Goal: Task Accomplishment & Management: Use online tool/utility

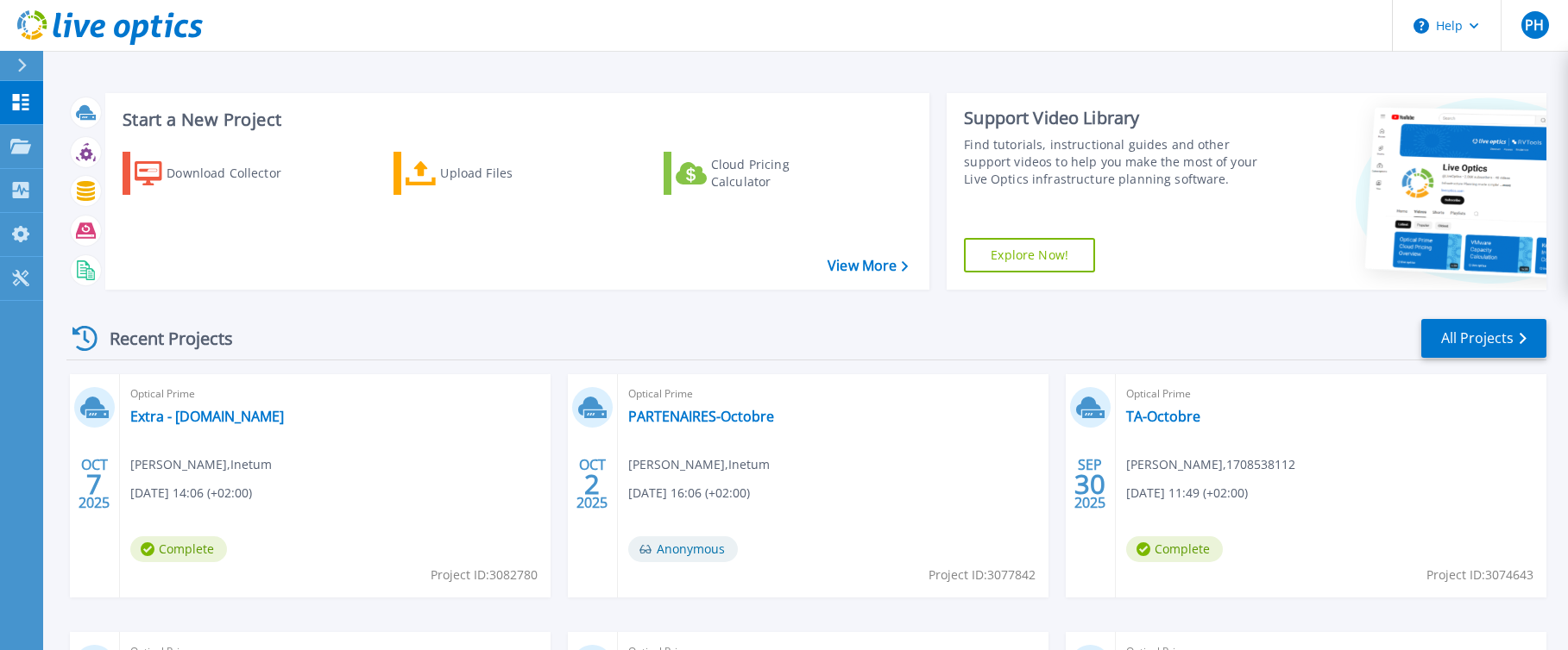
click at [368, 432] on div "Optical Prime Extra - grexp475adm.extra.cea.fr Paul HADJIKRIKORIAN , Inetum 10/…" at bounding box center [335, 486] width 430 height 224
drag, startPoint x: 368, startPoint y: 432, endPoint x: 379, endPoint y: 438, distance: 12.5
click at [379, 432] on div "Optical Prime Extra - grexp475adm.extra.cea.fr Paul HADJIKRIKORIAN , Inetum 10/…" at bounding box center [335, 486] width 430 height 224
click at [476, 166] on div "Upload Files" at bounding box center [509, 173] width 138 height 35
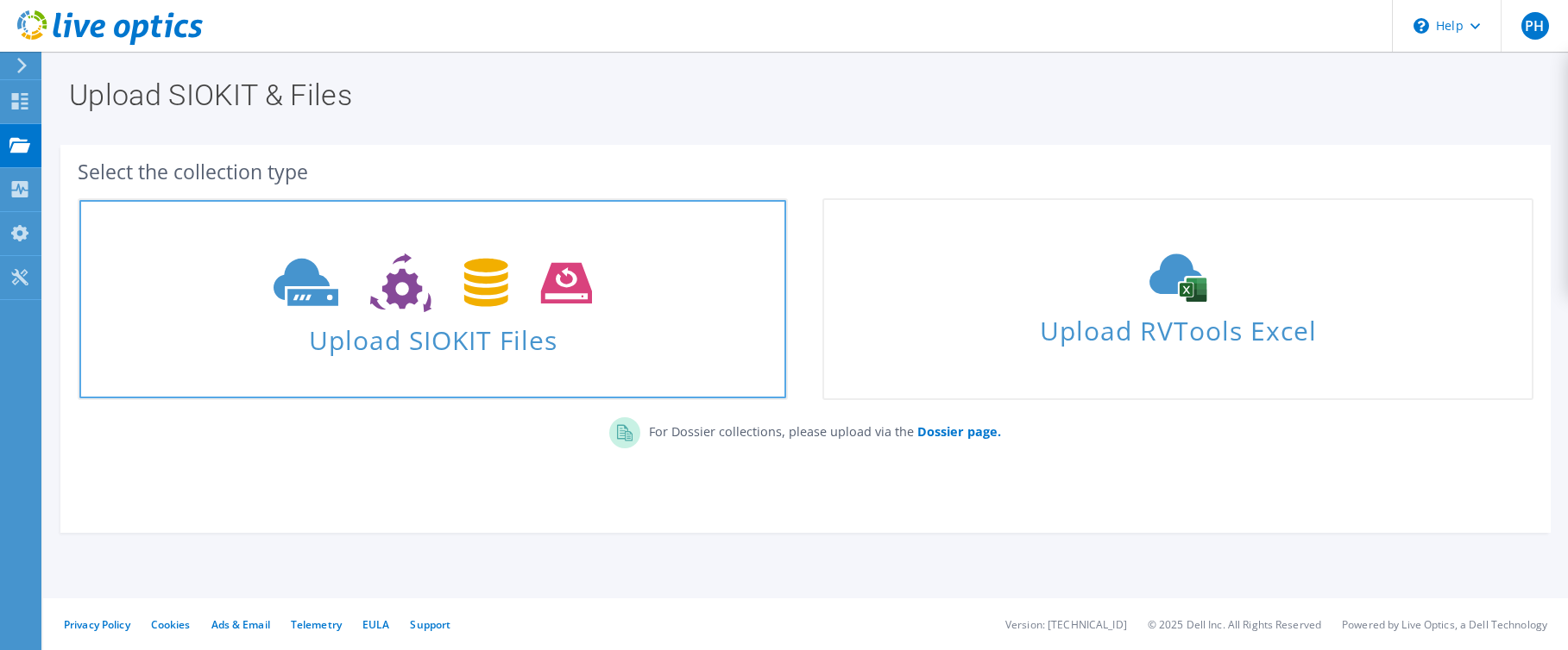
click at [397, 335] on span "Upload SIOKIT Files" at bounding box center [432, 334] width 707 height 37
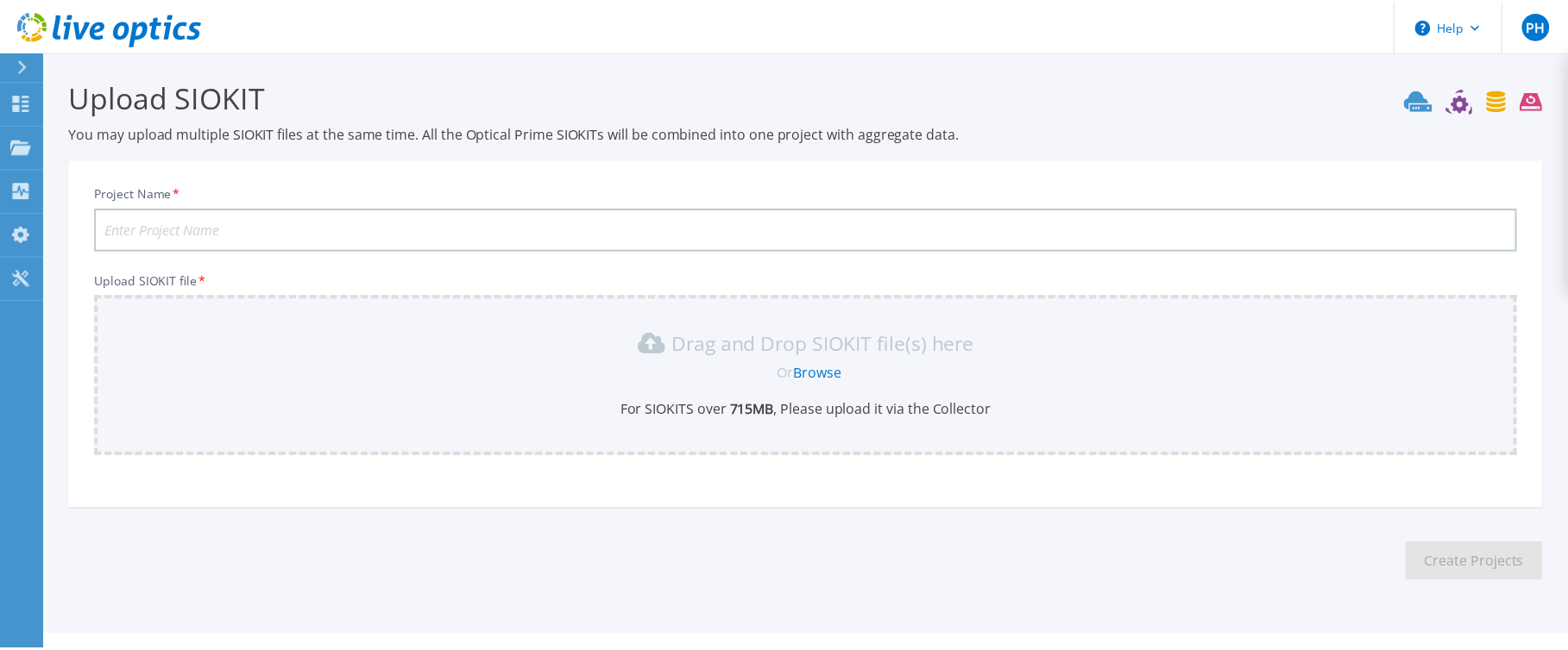
scroll to position [33, 0]
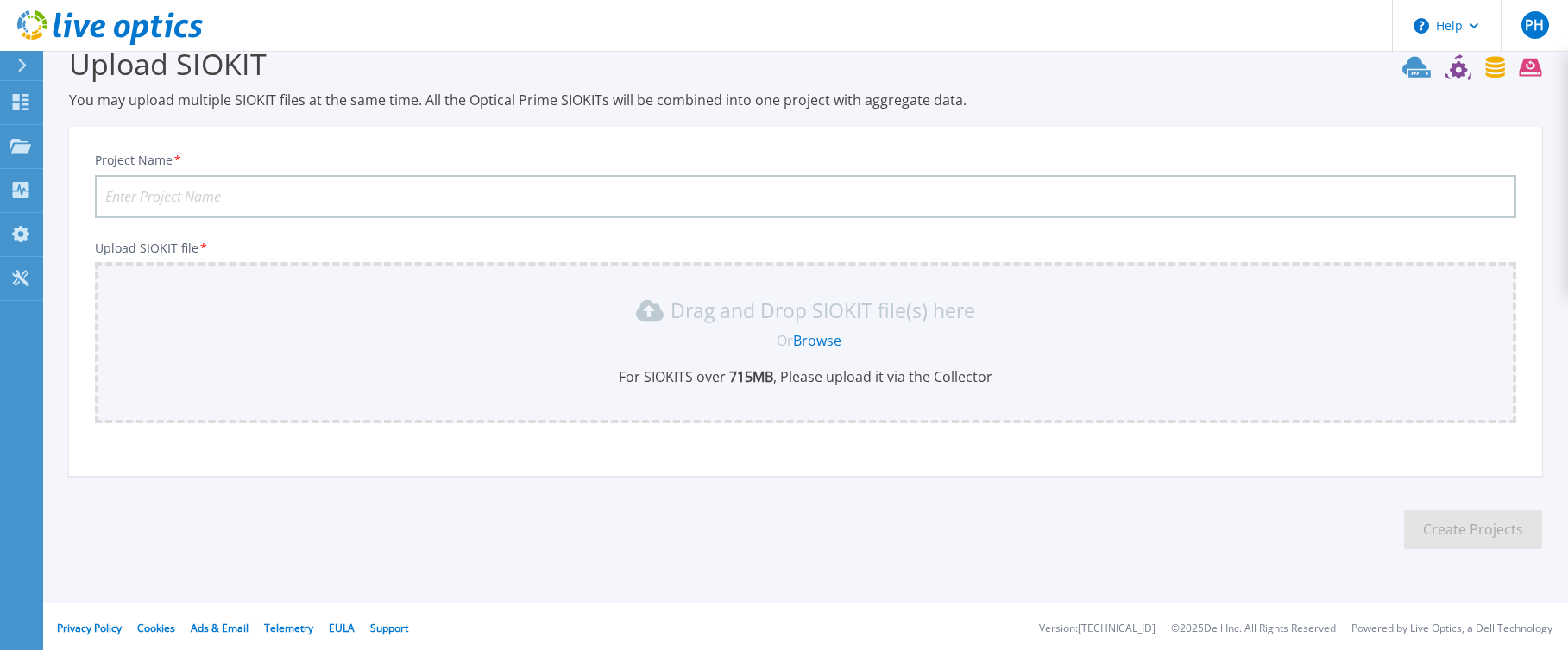
click at [456, 201] on input "Project Name *" at bounding box center [805, 197] width 1421 height 43
type input "Extra le vrai"
click at [517, 325] on div "Drag and Drop SIOKIT file(s) here Or Browse For SIOKITS over 715 MB , Please up…" at bounding box center [805, 341] width 1400 height 90
click at [697, 375] on p "For SIOKITS over 715 MB , Please upload it via the Collector" at bounding box center [805, 376] width 1400 height 19
click at [757, 315] on p "Drag and Drop SIOKIT file(s) here" at bounding box center [822, 310] width 305 height 17
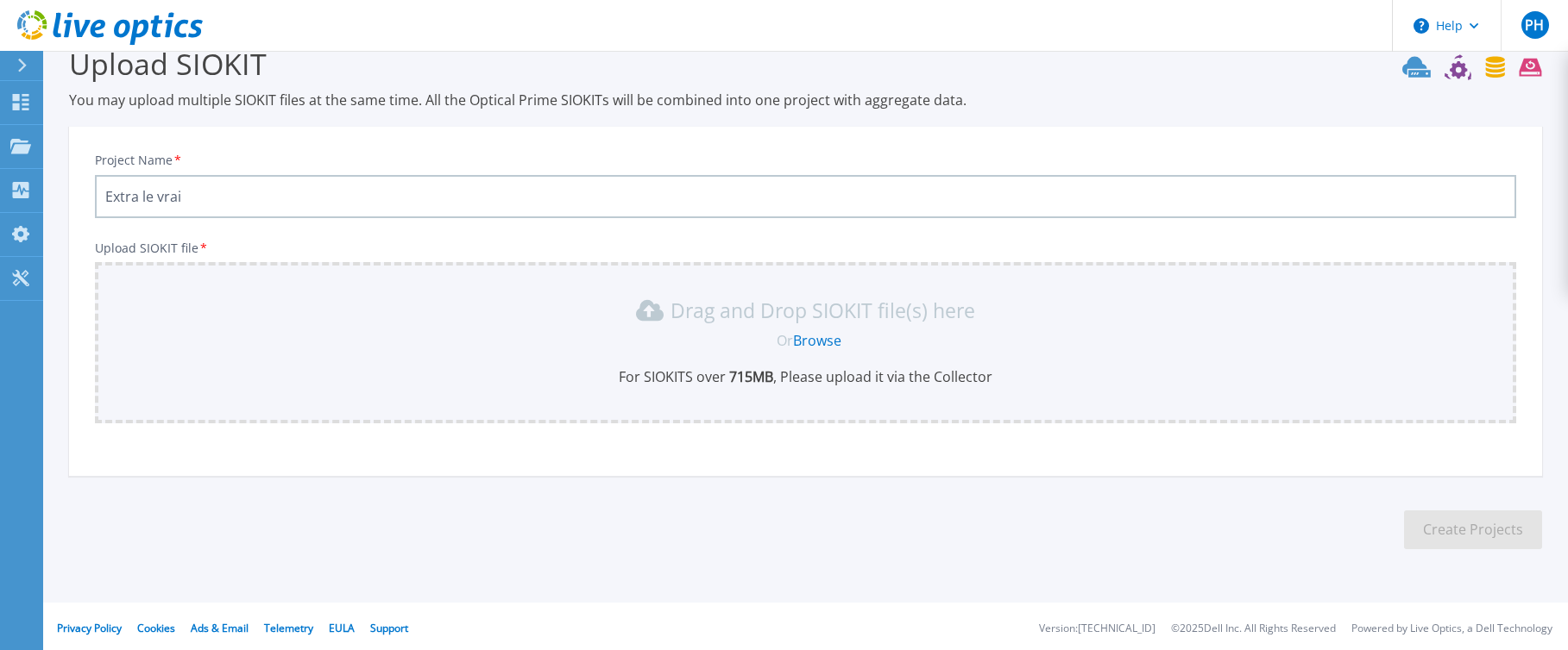
click at [827, 340] on link "Browse" at bounding box center [817, 341] width 48 height 19
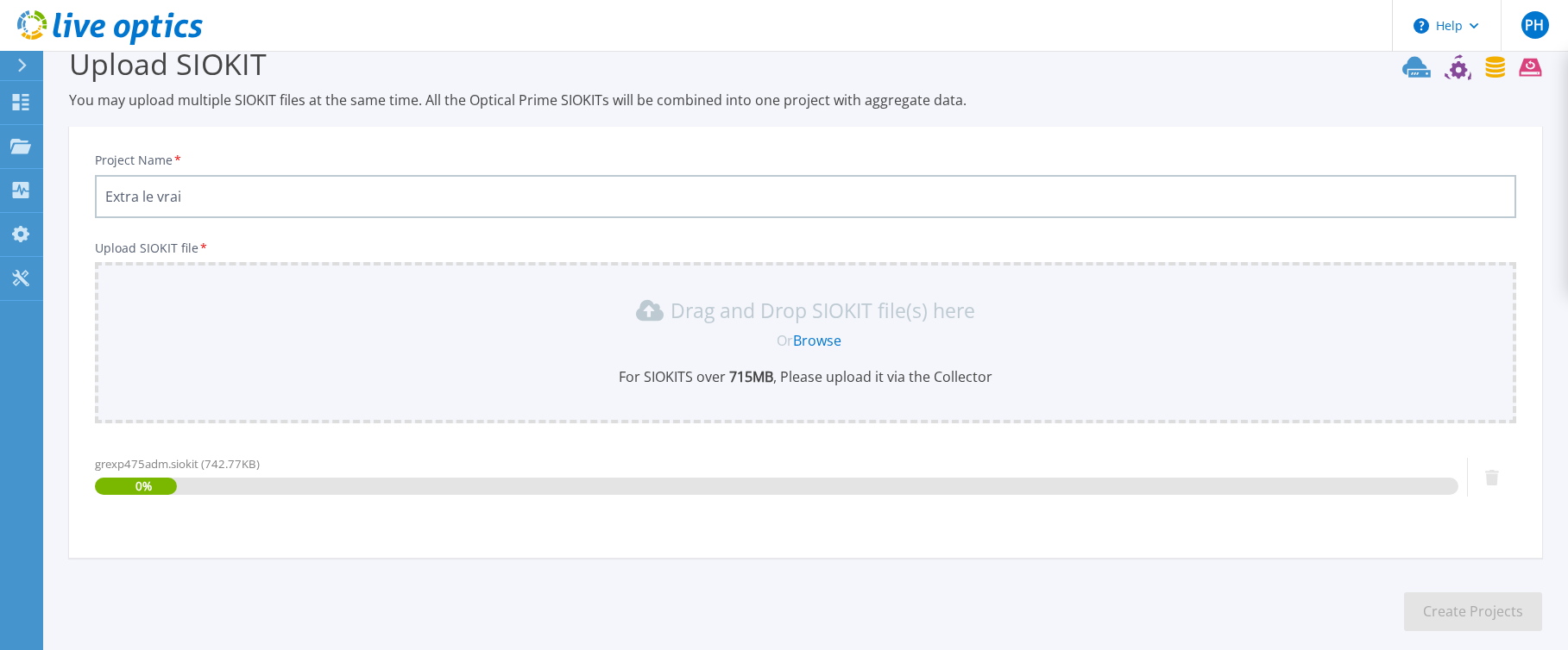
scroll to position [119, 0]
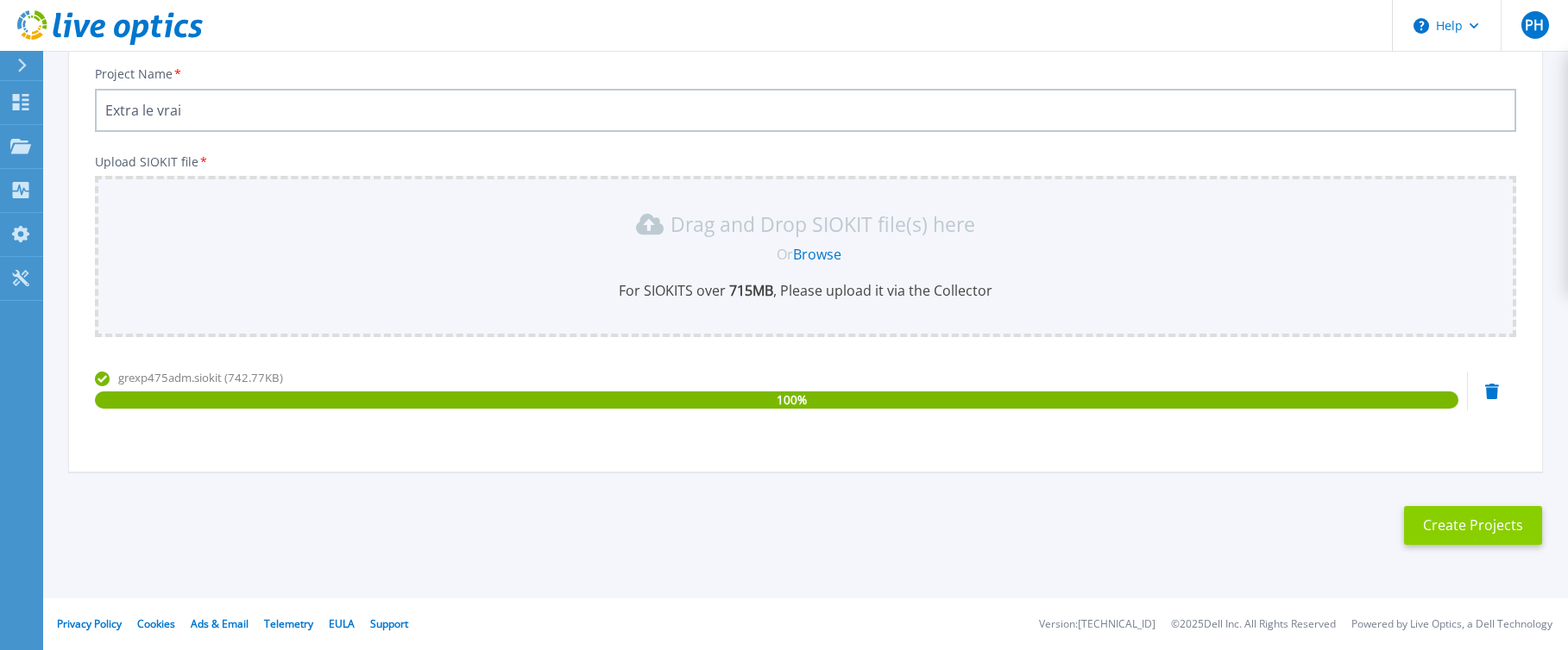
click at [1447, 524] on button "Create Projects" at bounding box center [1473, 525] width 138 height 39
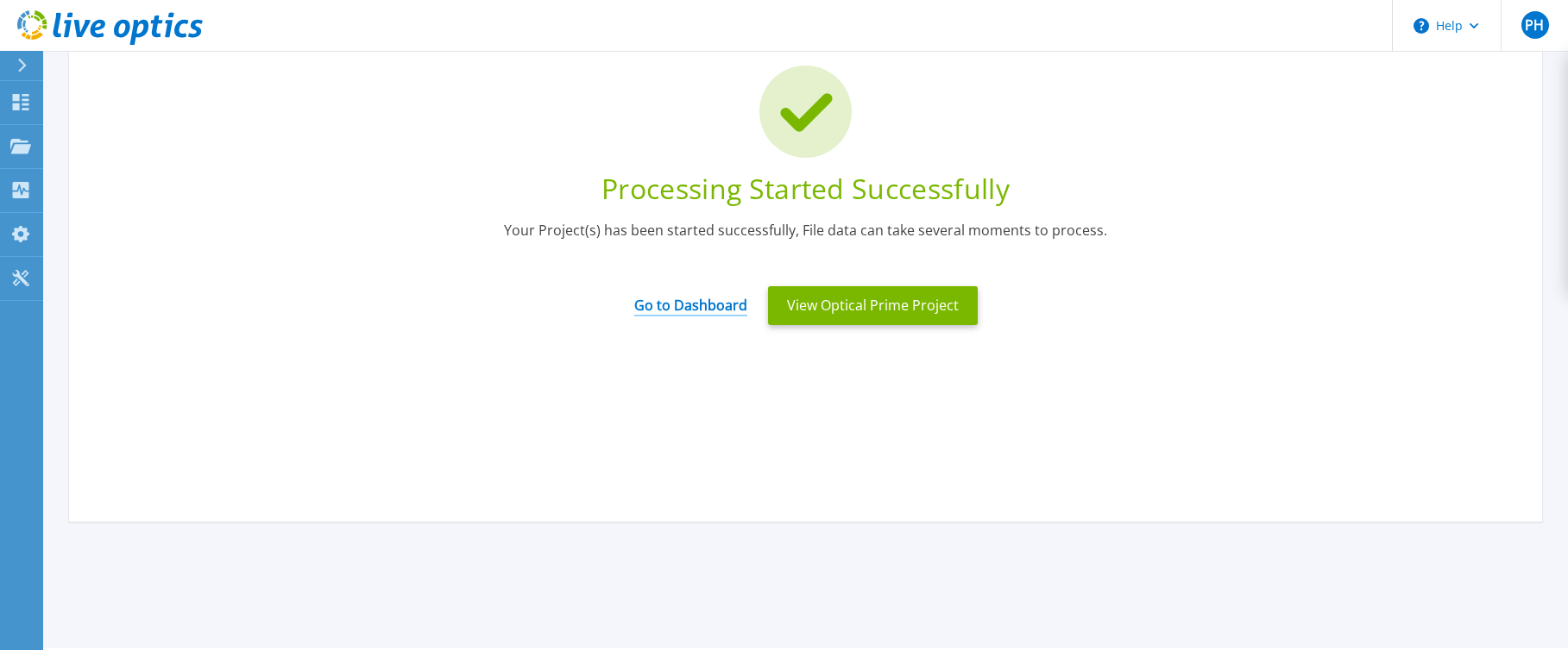
click at [717, 297] on link "Go to Dashboard" at bounding box center [691, 300] width 113 height 34
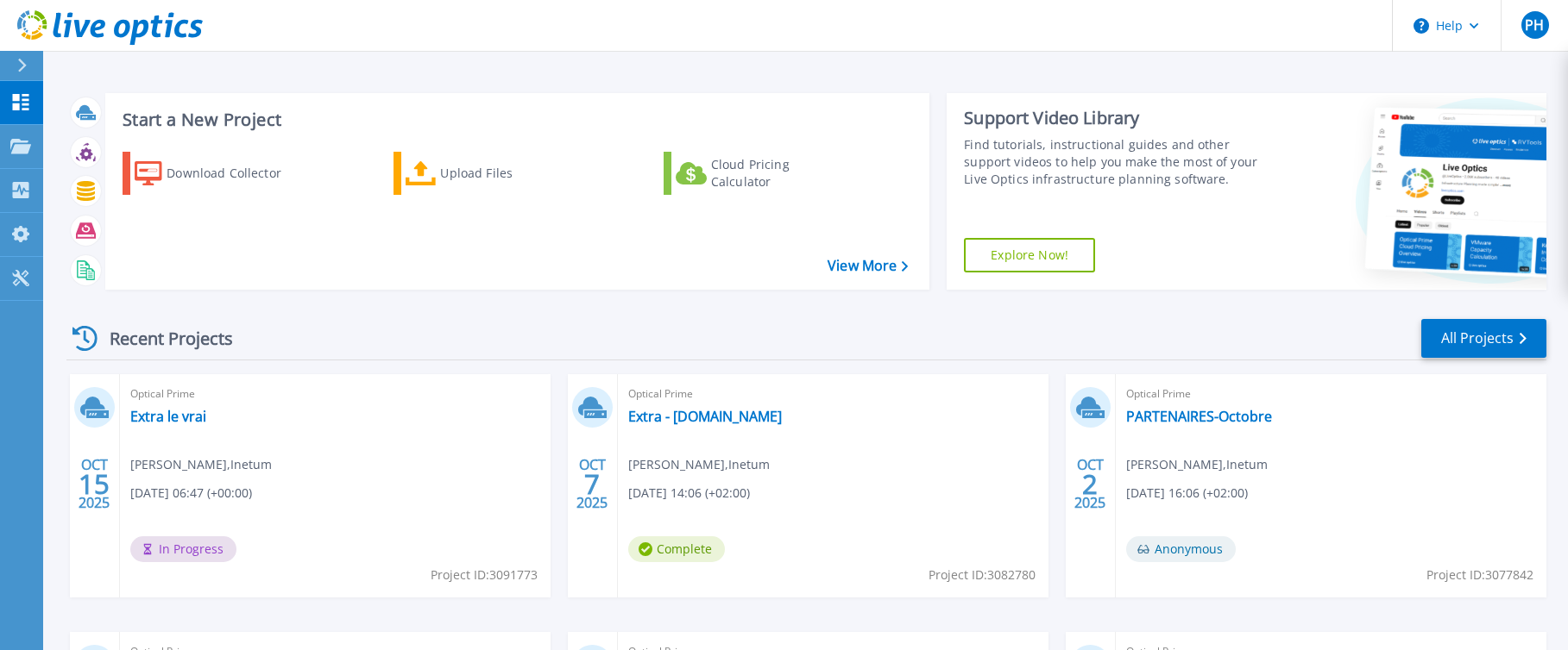
scroll to position [195, 0]
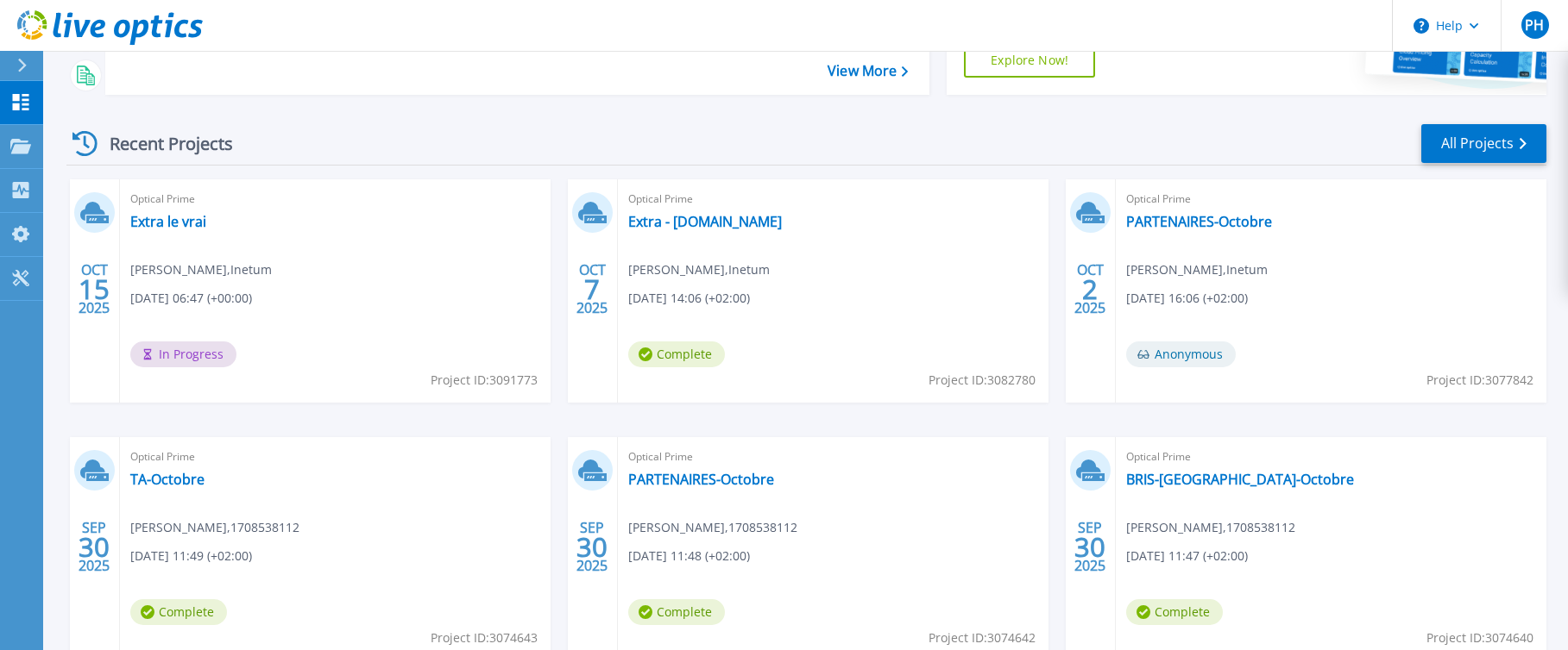
click at [307, 317] on div "Optical Prime Extra le vrai Paul HADJIKRIKORIAN , Inetum 10/15/2025, 06:47 (+00…" at bounding box center [335, 291] width 430 height 224
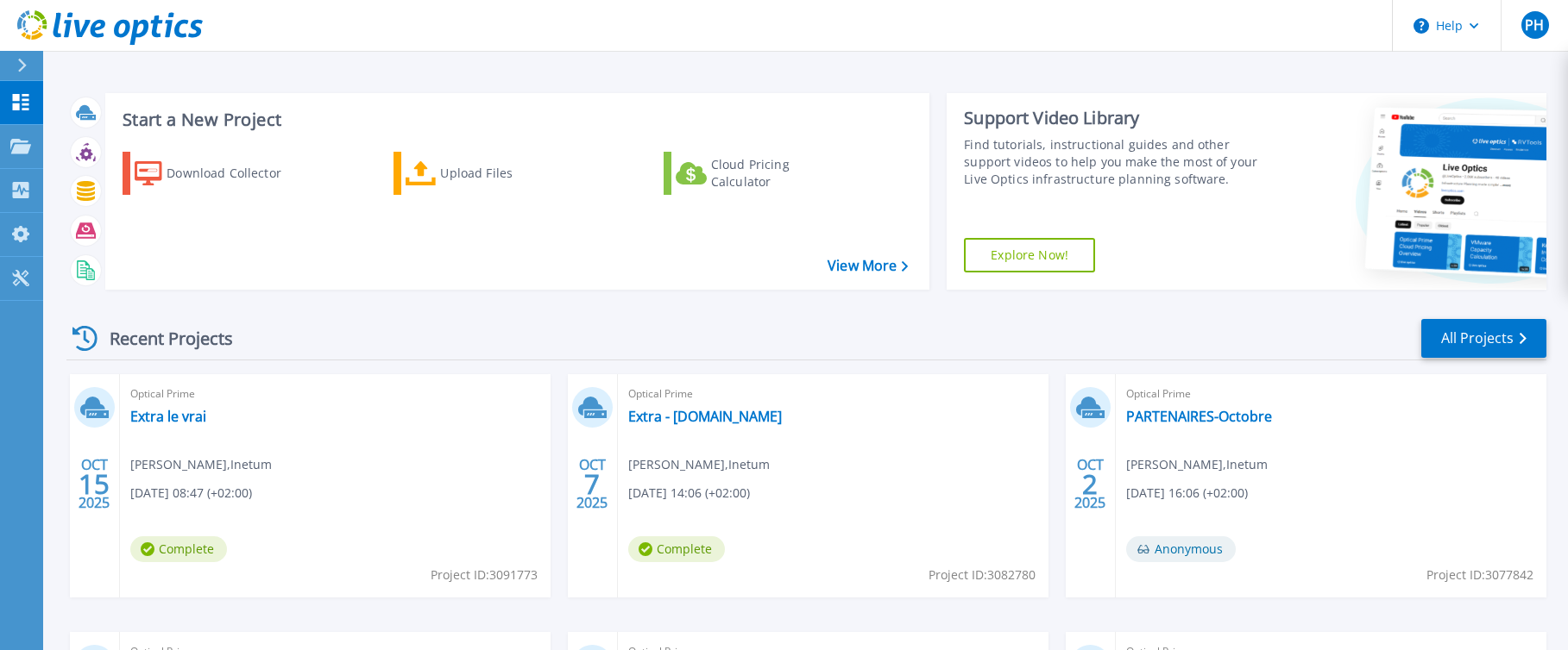
drag, startPoint x: 195, startPoint y: 543, endPoint x: 183, endPoint y: 447, distance: 96.7
click at [195, 543] on span "Complete" at bounding box center [178, 548] width 96 height 25
click at [184, 413] on link "Extra le vrai" at bounding box center [168, 416] width 76 height 17
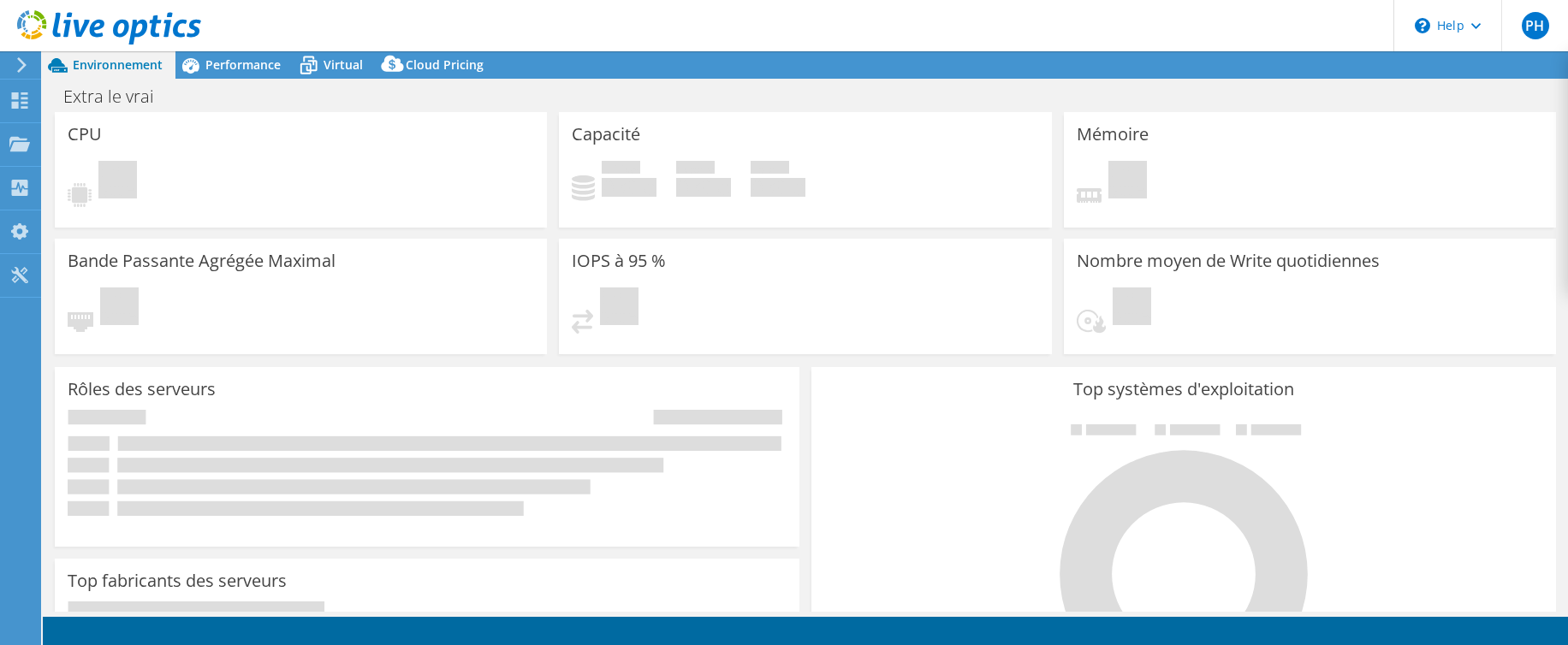
select select "USD"
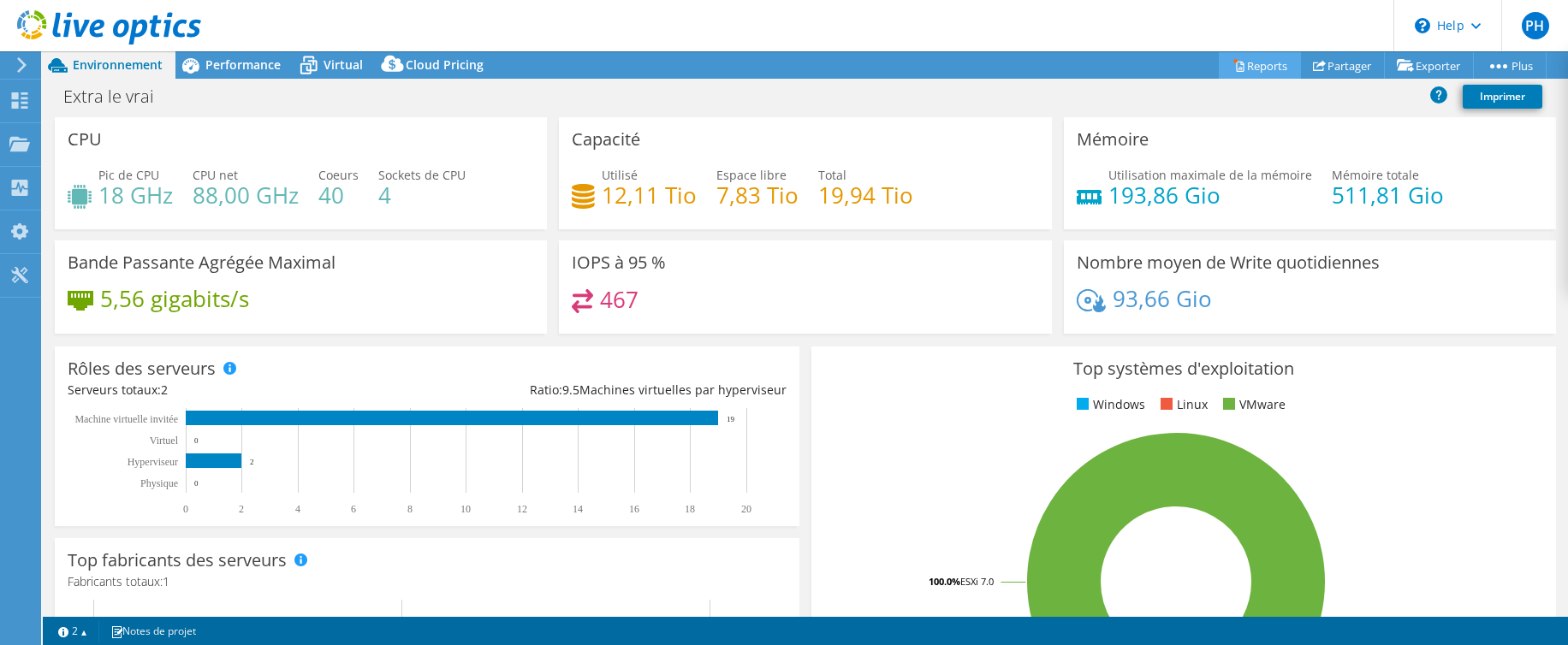
click at [1261, 65] on link "Reports" at bounding box center [1260, 66] width 82 height 26
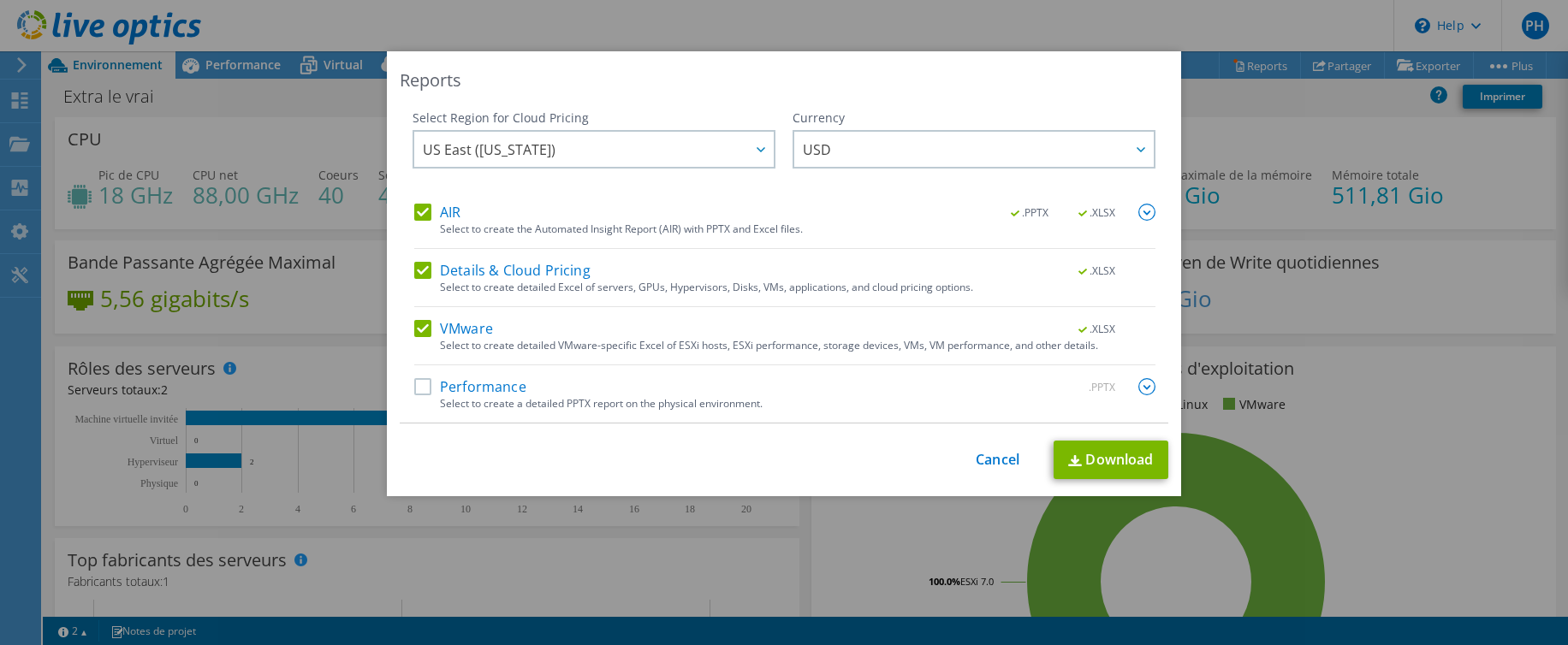
click at [418, 387] on label "Performance" at bounding box center [470, 387] width 112 height 17
click at [0, 0] on input "Performance" at bounding box center [0, 0] width 0 height 0
click at [1098, 462] on link "Download" at bounding box center [1111, 460] width 114 height 38
